Goal: Contribute content

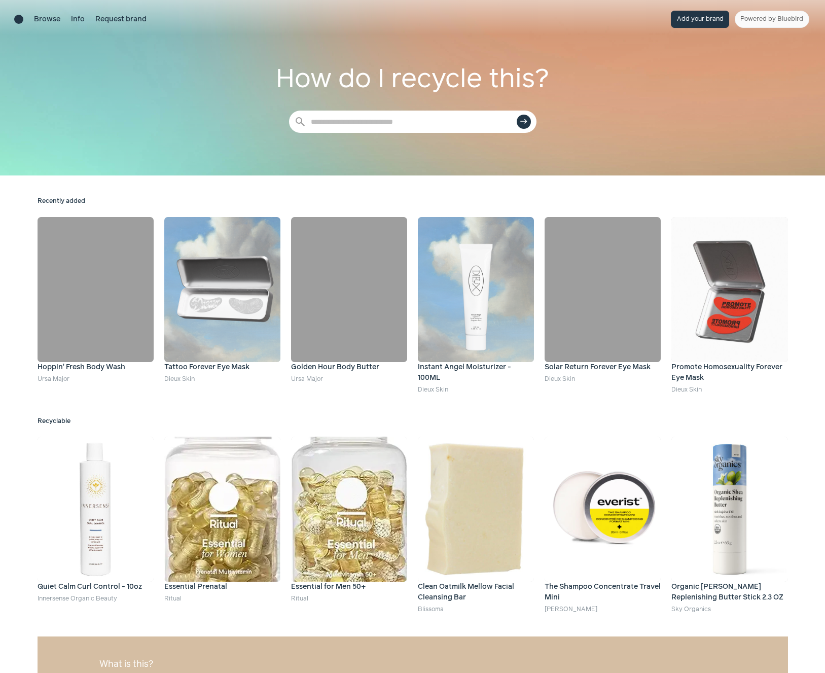
click at [699, 24] on button "Add your brand" at bounding box center [700, 19] width 58 height 17
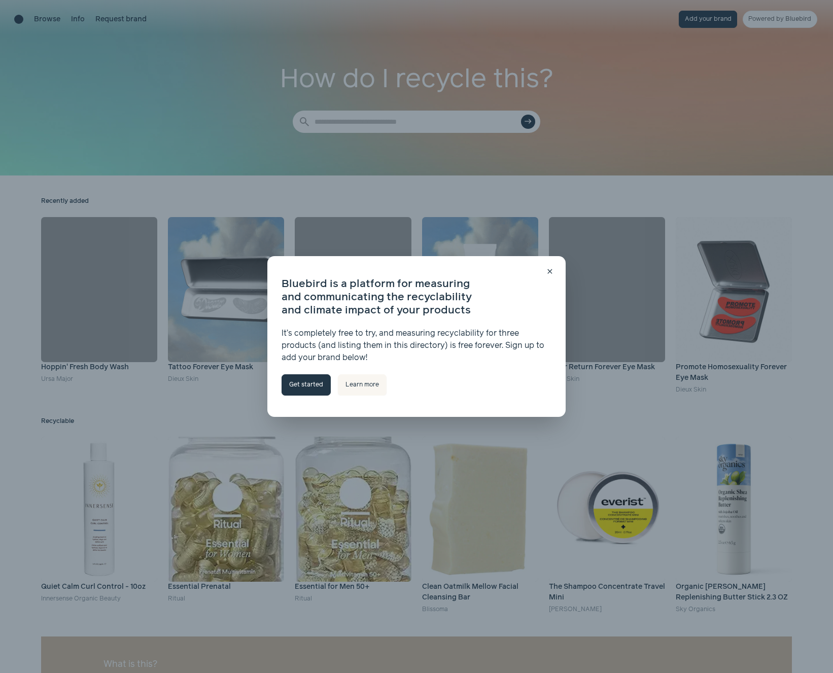
drag, startPoint x: 315, startPoint y: 385, endPoint x: 300, endPoint y: 345, distance: 42.7
click at [315, 385] on link "Get started" at bounding box center [305, 384] width 49 height 21
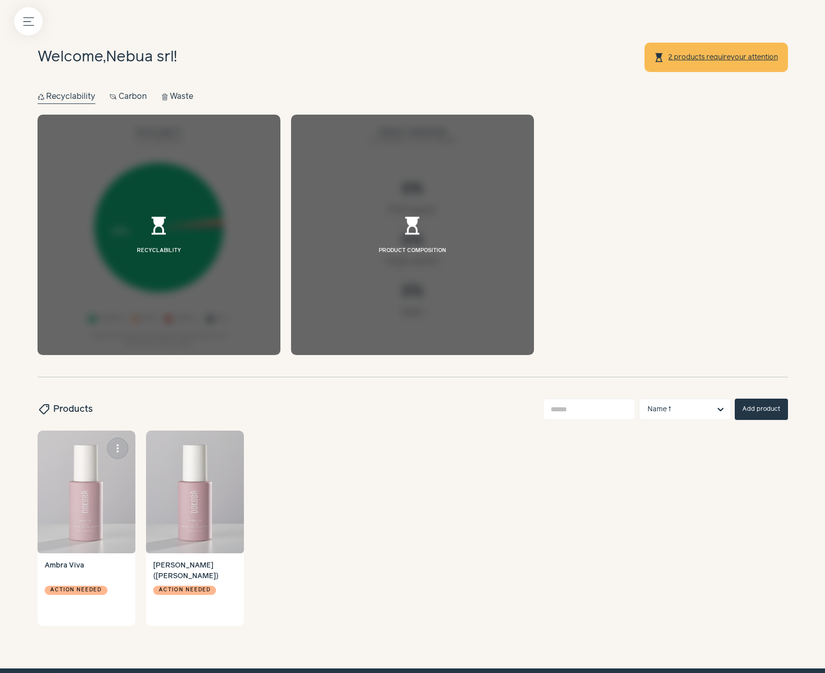
click at [82, 491] on img at bounding box center [87, 492] width 98 height 123
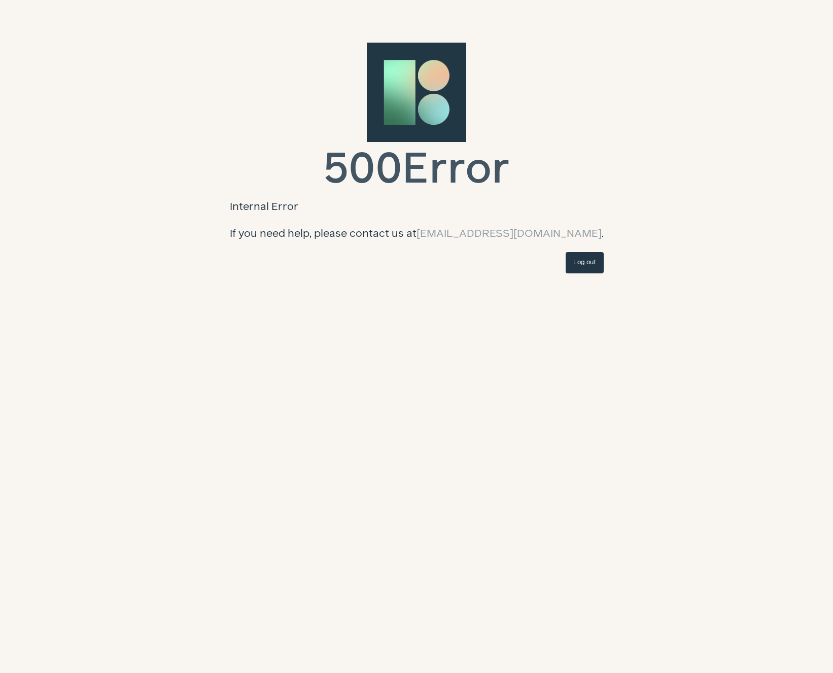
click at [582, 264] on link "Log out" at bounding box center [584, 262] width 38 height 21
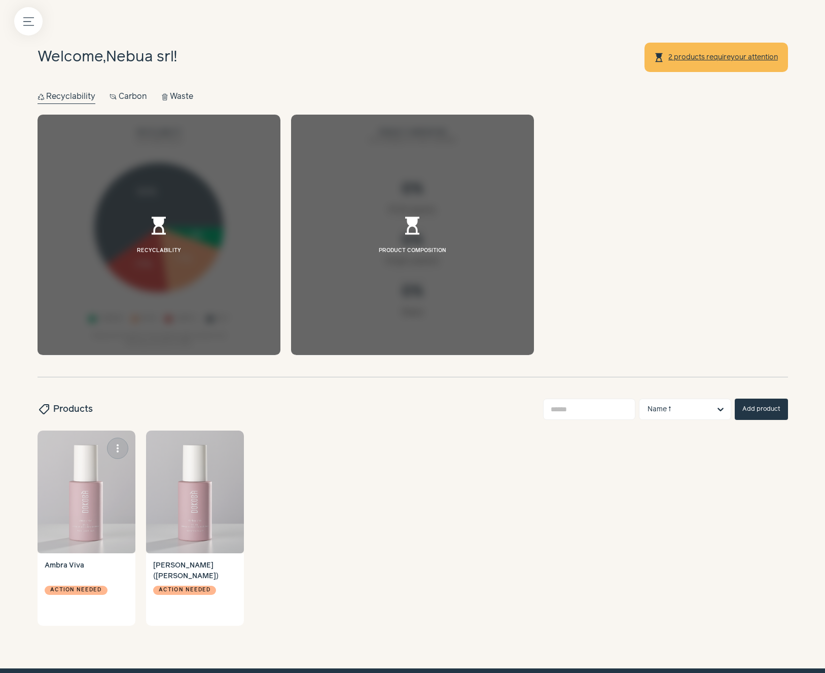
click at [93, 501] on img at bounding box center [87, 492] width 98 height 123
